Goal: Task Accomplishment & Management: Manage account settings

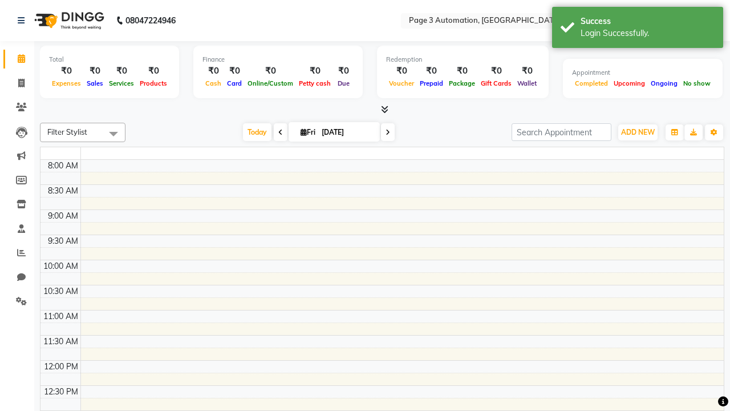
select select "en"
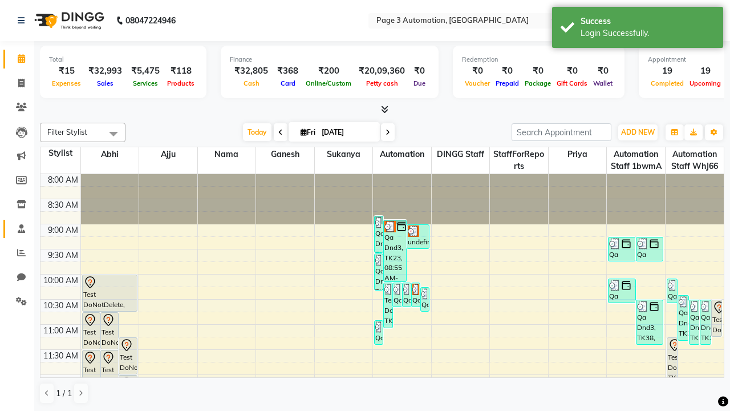
click at [17, 228] on span at bounding box center [21, 229] width 20 height 13
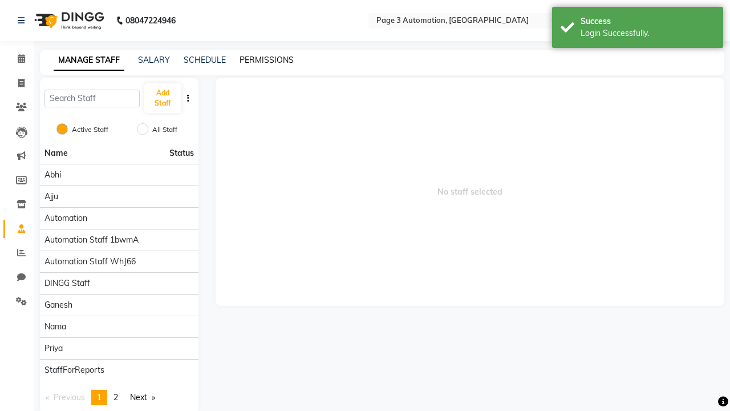
click at [266, 60] on link "PERMISSIONS" at bounding box center [267, 60] width 54 height 10
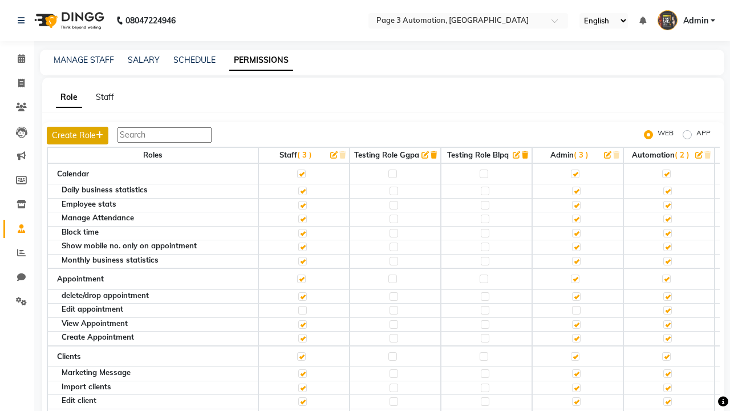
click at [79, 135] on button "Create Role" at bounding box center [78, 136] width 62 height 18
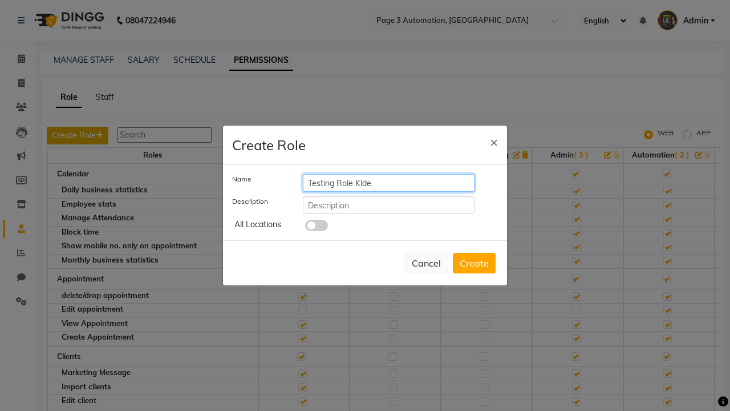
type input "Testing Role Klde"
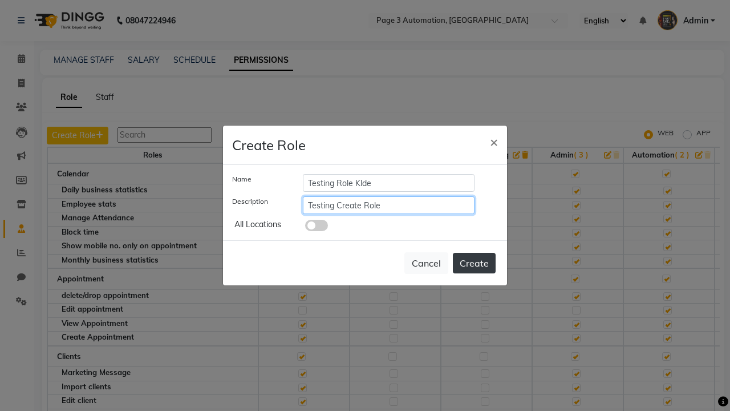
type input "Testing Create Role"
click at [474, 263] on button "Create" at bounding box center [474, 263] width 43 height 21
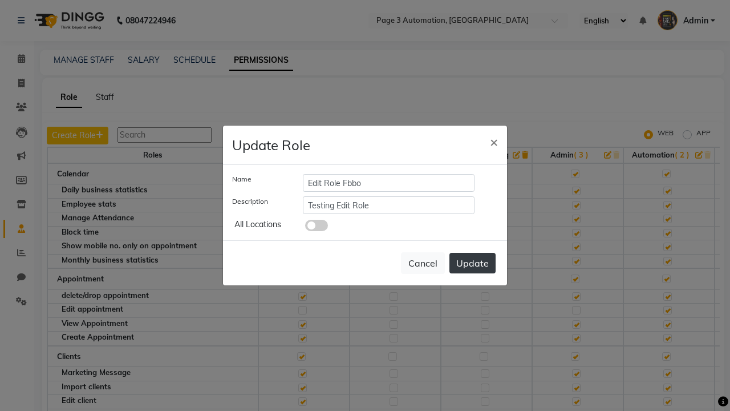
click at [472, 263] on button "Update" at bounding box center [473, 263] width 46 height 21
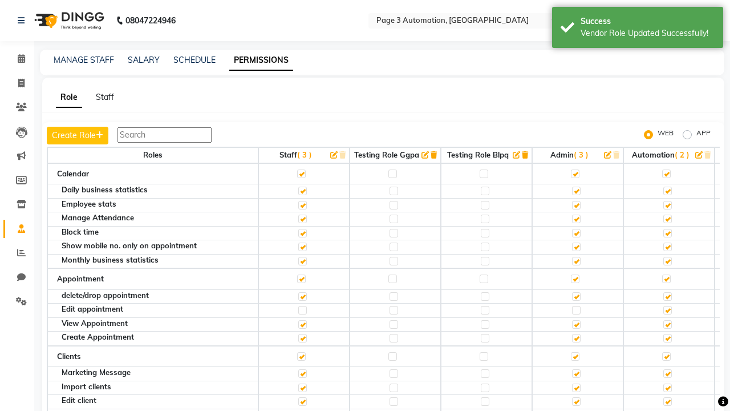
scroll to position [0, 178]
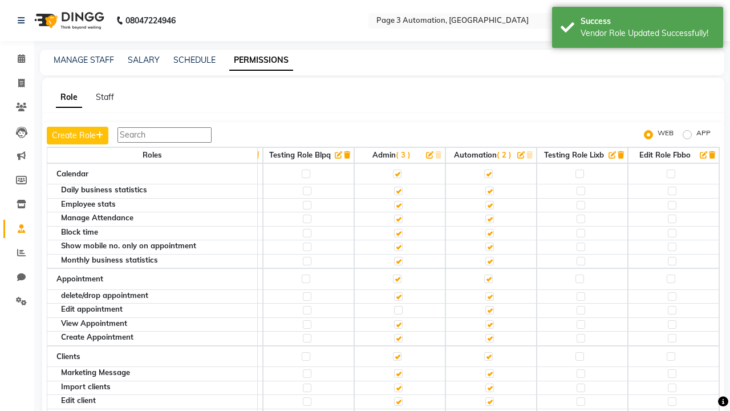
click at [713, 155] on icon "button" at bounding box center [712, 154] width 6 height 7
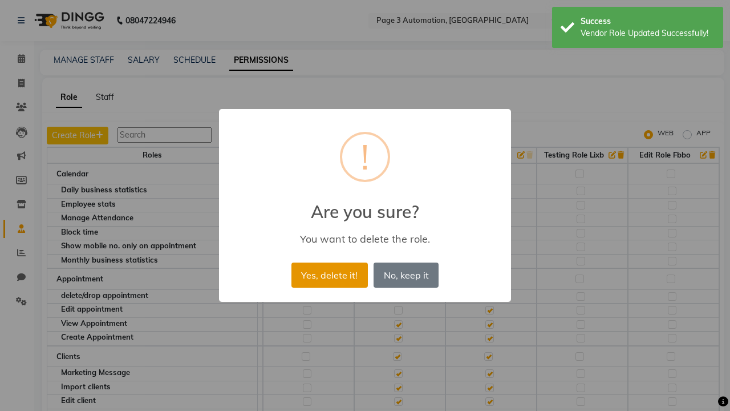
click at [329, 274] on button "Yes, delete it!" at bounding box center [330, 274] width 76 height 25
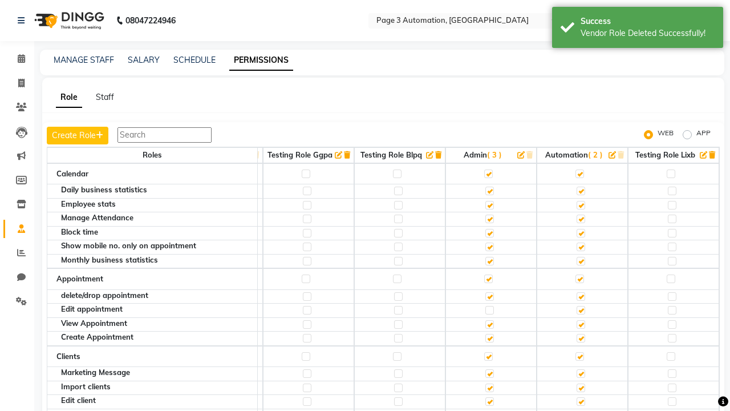
scroll to position [11, 0]
